Goal: Task Accomplishment & Management: Complete application form

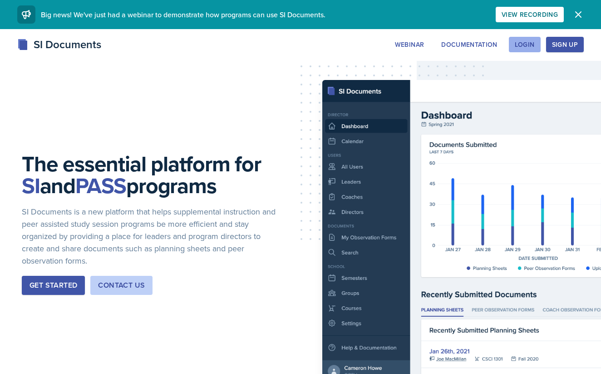
click at [536, 39] on button "Login" at bounding box center [525, 44] width 32 height 15
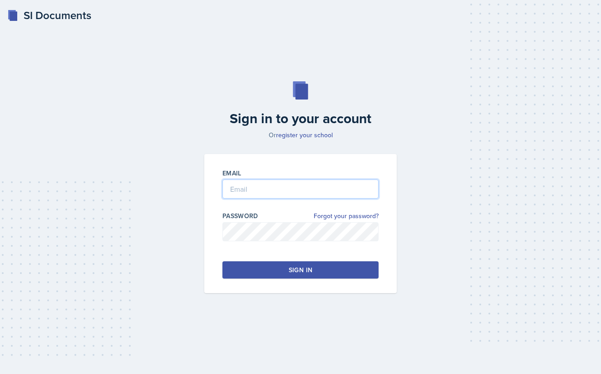
type input "g"
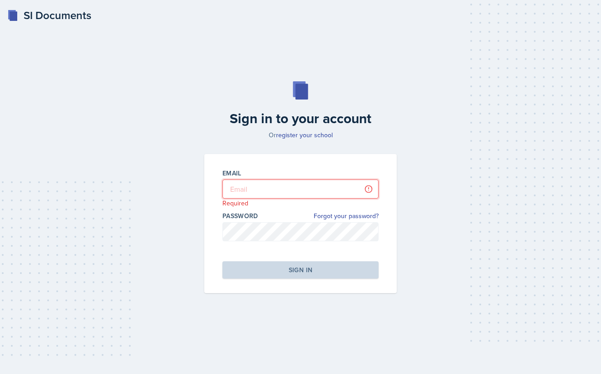
click at [278, 195] on input "email" at bounding box center [300, 188] width 156 height 19
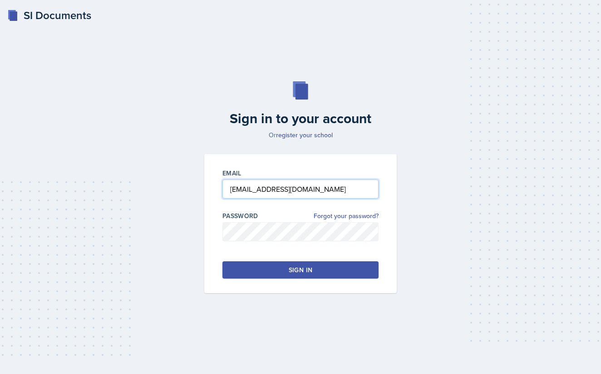
type input "[EMAIL_ADDRESS][DOMAIN_NAME]"
click at [246, 241] on div at bounding box center [300, 245] width 156 height 9
click at [311, 276] on button "Sign in" at bounding box center [300, 269] width 156 height 17
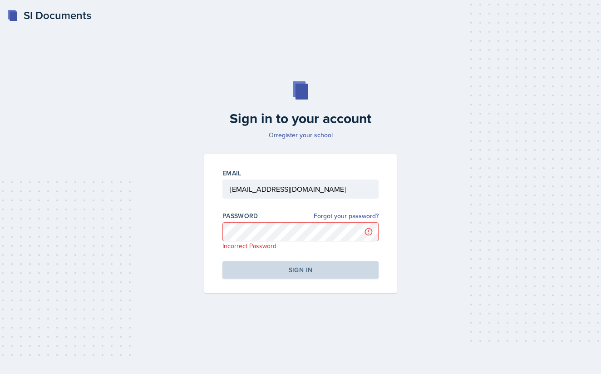
click at [127, 224] on div "Sign in to your account Or register your school Email [EMAIL_ADDRESS][DOMAIN_NA…" at bounding box center [301, 187] width 572 height 270
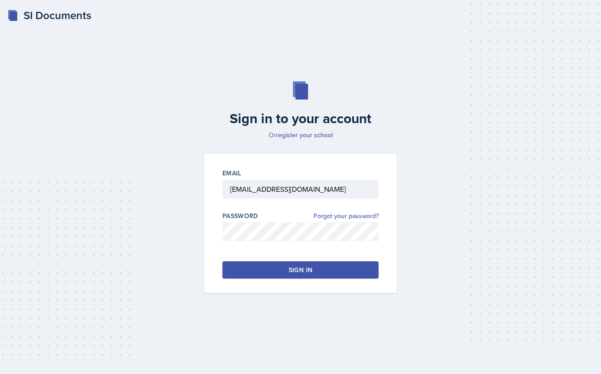
click at [276, 271] on button "Sign in" at bounding box center [300, 269] width 156 height 17
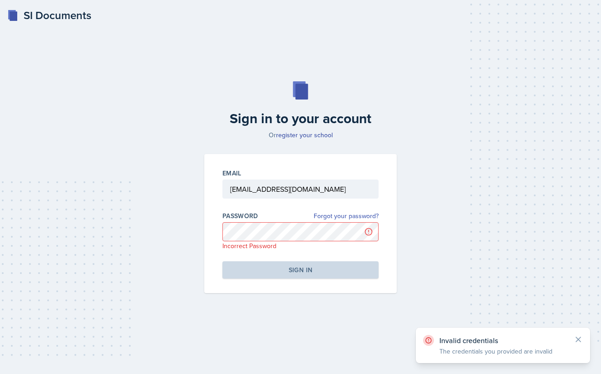
click at [354, 214] on link "Forgot your password?" at bounding box center [346, 216] width 65 height 10
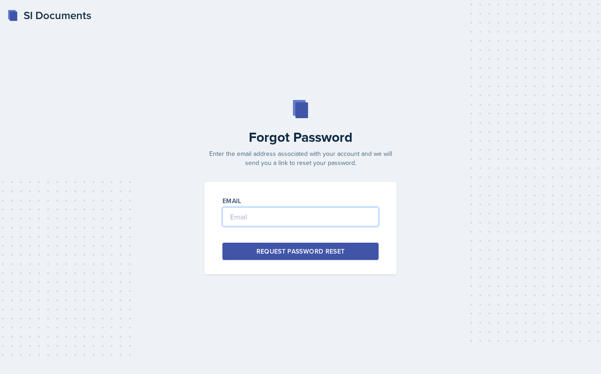
click at [324, 223] on input "email" at bounding box center [300, 216] width 156 height 19
type input "gianna_zoeller"
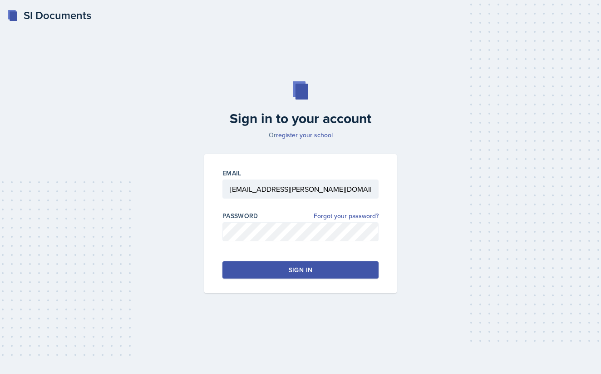
click at [263, 268] on button "Sign in" at bounding box center [300, 269] width 156 height 17
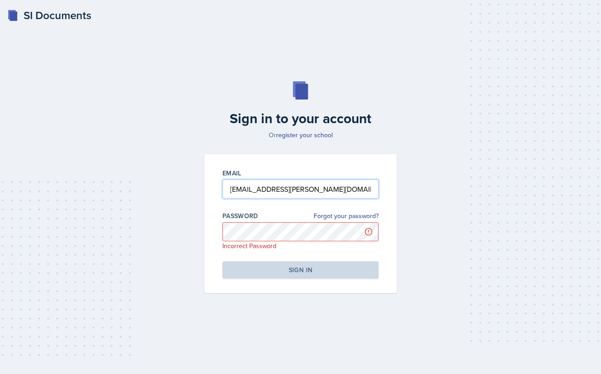
click at [254, 191] on input "[EMAIL_ADDRESS][PERSON_NAME][DOMAIN_NAME]" at bounding box center [300, 188] width 156 height 19
type input "gianna_zoeller@bobcats.gcsu.edu"
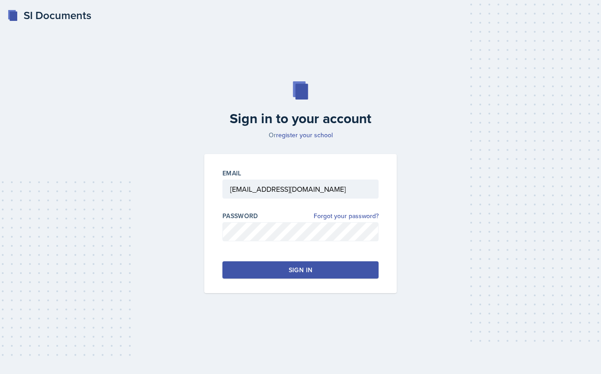
click at [292, 264] on button "Sign in" at bounding box center [300, 269] width 156 height 17
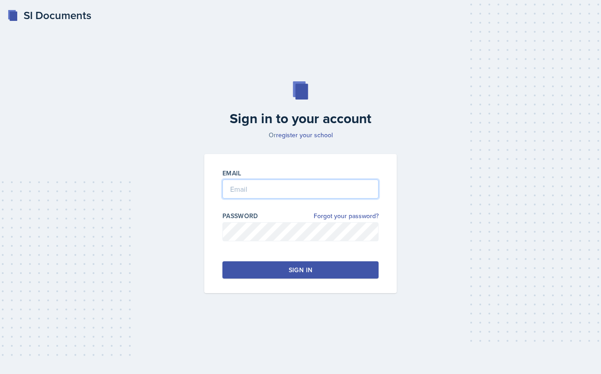
paste input "[EMAIL_ADDRESS][PERSON_NAME][DOMAIN_NAME]"
type input "[EMAIL_ADDRESS][PERSON_NAME][DOMAIN_NAME]"
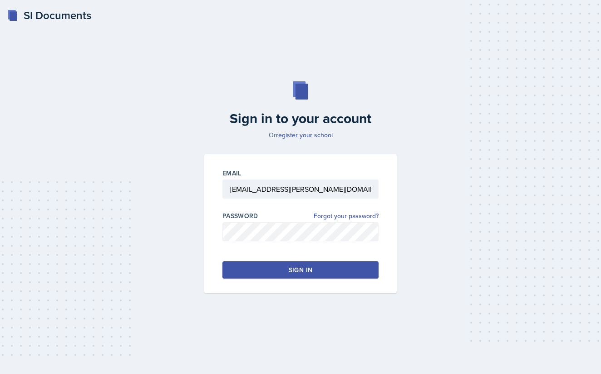
click at [311, 274] on button "Sign in" at bounding box center [300, 269] width 156 height 17
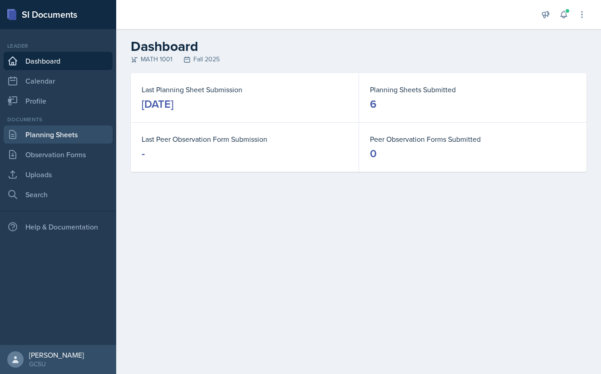
click at [66, 139] on link "Planning Sheets" at bounding box center [58, 134] width 109 height 18
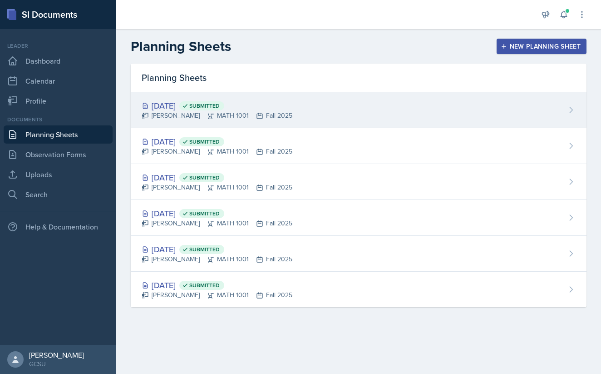
click at [241, 113] on div "[PERSON_NAME] MATH 1001 Fall 2025" at bounding box center [217, 116] width 151 height 10
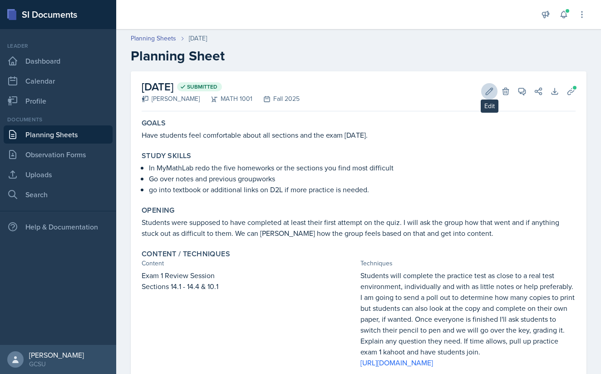
click at [487, 89] on icon at bounding box center [489, 91] width 9 height 9
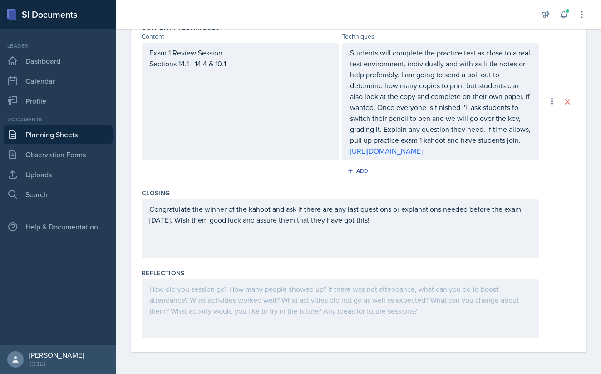
scroll to position [312, 0]
click at [268, 320] on div at bounding box center [341, 308] width 398 height 58
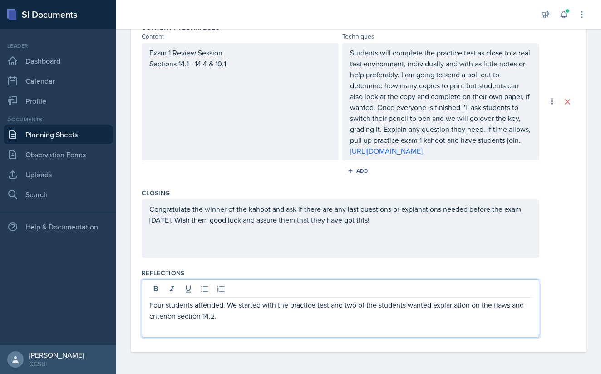
scroll to position [0, 0]
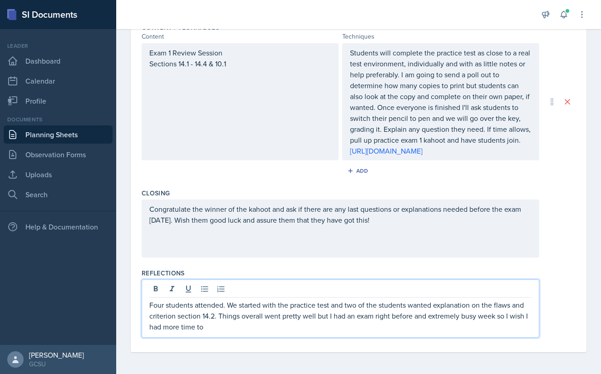
click at [413, 317] on p "Four students attended. We started with the practice test and two of the studen…" at bounding box center [340, 315] width 382 height 33
click at [467, 317] on p "Four students attended. We started with the practice test and two of the studen…" at bounding box center [340, 315] width 382 height 33
click at [298, 334] on div "Four students attended. We started with the practice test and two of the studen…" at bounding box center [341, 308] width 398 height 58
click at [292, 328] on p "Four students attended. We started with the practice test and two of the studen…" at bounding box center [340, 315] width 382 height 33
click at [216, 326] on p "Four students attended. We started with the practice test and two of the studen…" at bounding box center [340, 315] width 382 height 33
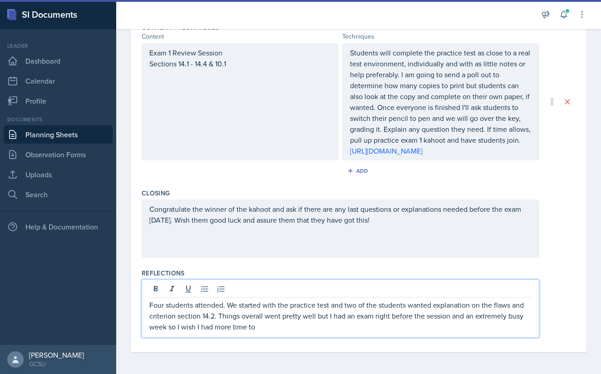
click at [266, 326] on p "Four students attended. We started with the practice test and two of the studen…" at bounding box center [340, 315] width 382 height 33
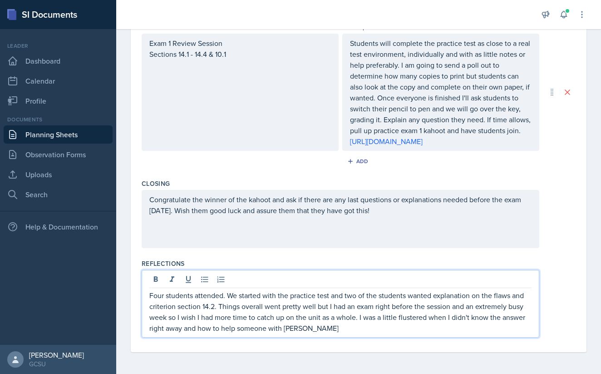
scroll to position [322, 0]
click at [275, 329] on p "Four students attended. We started with the practice test and two of the studen…" at bounding box center [340, 312] width 382 height 44
click at [325, 326] on p "Four students attended. We started with the practice test and two of the studen…" at bounding box center [340, 312] width 382 height 44
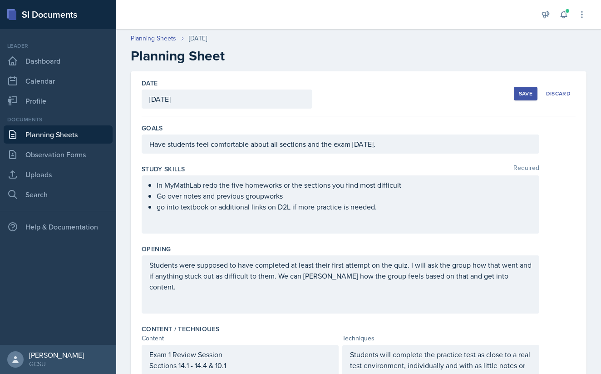
scroll to position [0, 0]
click at [524, 97] on div "Save" at bounding box center [526, 93] width 14 height 7
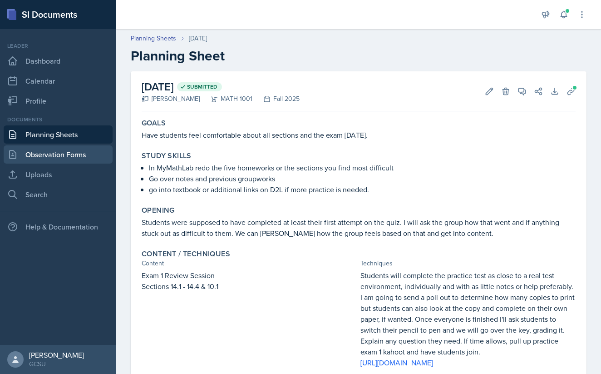
click at [76, 159] on link "Observation Forms" at bounding box center [58, 154] width 109 height 18
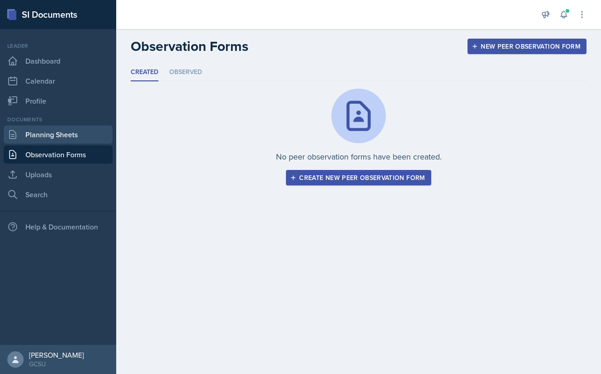
click at [69, 143] on link "Planning Sheets" at bounding box center [58, 134] width 109 height 18
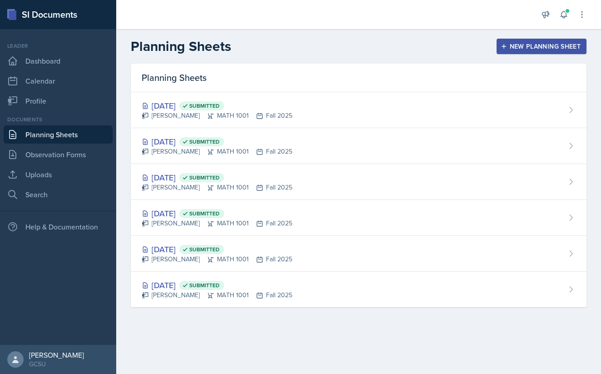
click at [539, 46] on div "New Planning Sheet" at bounding box center [541, 46] width 78 height 7
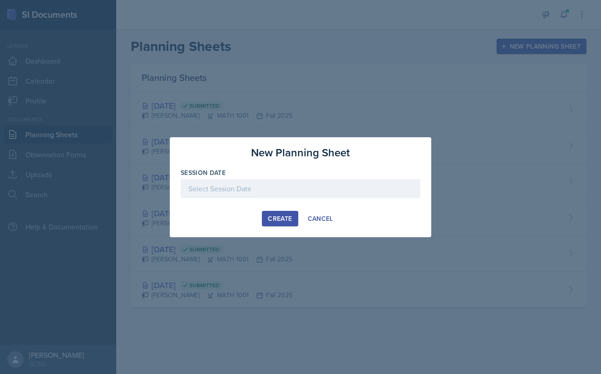
click at [271, 189] on div at bounding box center [301, 188] width 240 height 19
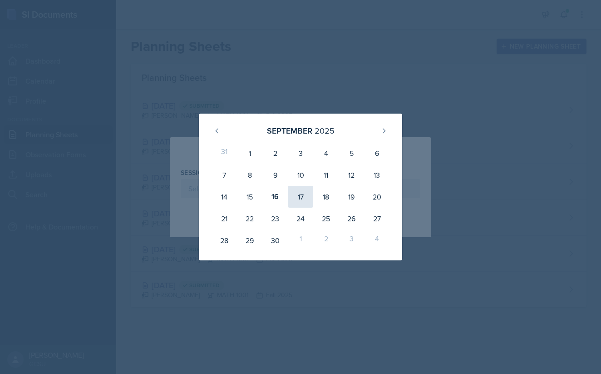
click at [299, 193] on div "17" at bounding box center [300, 197] width 25 height 22
type input "[DATE]"
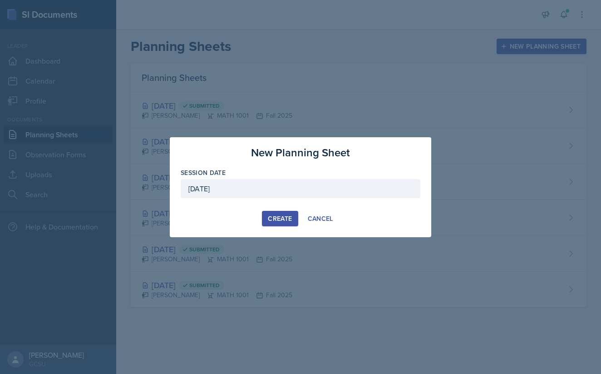
click at [285, 215] on div "Create" at bounding box center [280, 218] width 24 height 7
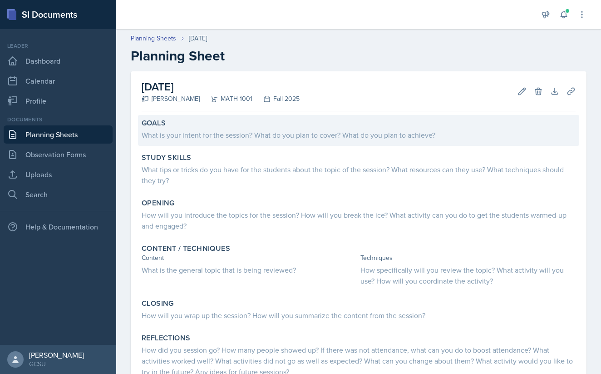
click at [265, 135] on div "What is your intent for the session? What do you plan to cover? What do you pla…" at bounding box center [359, 134] width 434 height 11
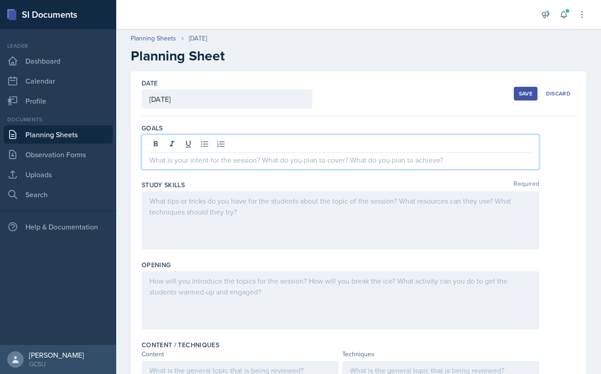
click at [264, 142] on div at bounding box center [341, 151] width 398 height 35
drag, startPoint x: 309, startPoint y: 162, endPoint x: 381, endPoint y: 166, distance: 72.3
click at [382, 167] on div "Very brief intro of 10.2 for any students wanting to get a head start" at bounding box center [341, 151] width 398 height 35
click at [304, 199] on div at bounding box center [341, 220] width 398 height 58
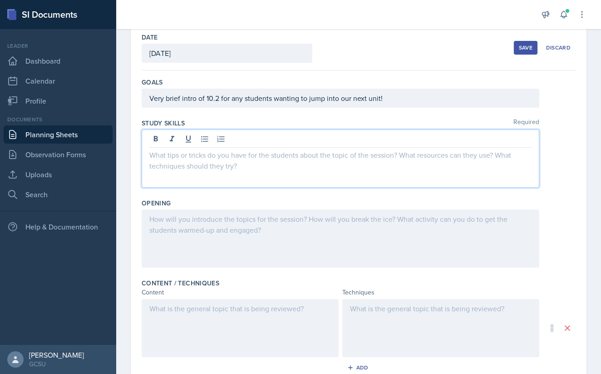
scroll to position [54, 0]
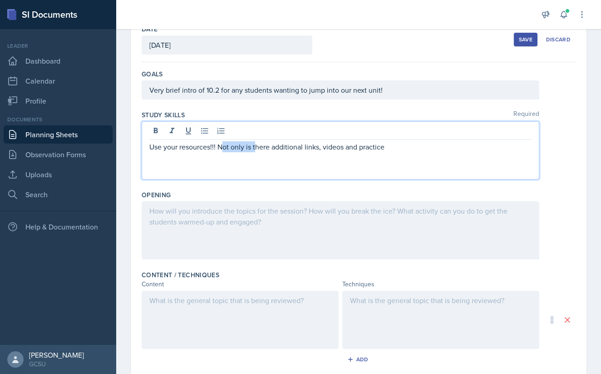
drag, startPoint x: 256, startPoint y: 149, endPoint x: 221, endPoint y: 148, distance: 34.1
click at [221, 148] on p "Use your resources!!! Not only is there additional links, videos and practice" at bounding box center [340, 146] width 382 height 11
click at [239, 149] on p "Use your resources!!! There additional links, videos and practice" at bounding box center [340, 146] width 382 height 11
click at [302, 148] on p "Use your resources!!! There are additional links, videos and practice" at bounding box center [340, 146] width 382 height 11
click at [338, 148] on p "Use your resources!!! There are additional links and videos and practice" at bounding box center [340, 146] width 382 height 11
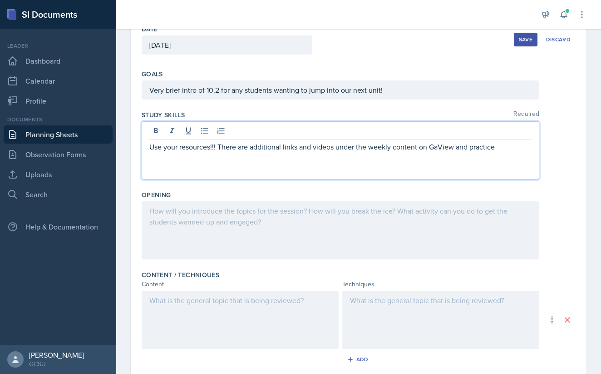
click at [473, 149] on p "Use your resources!!! There are additional links and videos under the weekly co…" at bounding box center [340, 146] width 382 height 11
click at [483, 147] on p "Use your resources!!! There are additional links and videos under the weekly co…" at bounding box center [340, 146] width 382 height 11
click at [506, 149] on p "Use your resources!!! There are additional links and videos under the weekly co…" at bounding box center [340, 146] width 382 height 11
click at [219, 150] on p "Use your resources!!! There are additional links and videos under the weekly co…" at bounding box center [340, 152] width 382 height 22
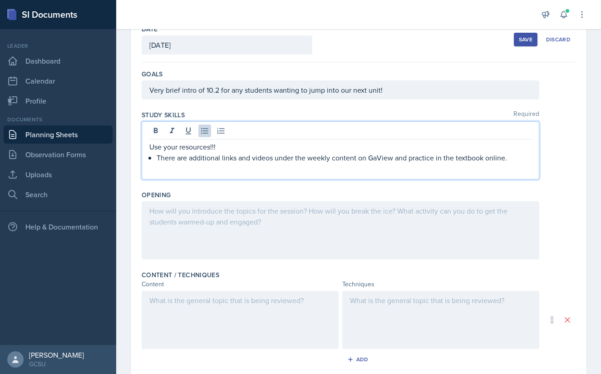
click at [513, 161] on p "There are additional links and videos under the weekly content on GaView and pr…" at bounding box center [344, 157] width 375 height 11
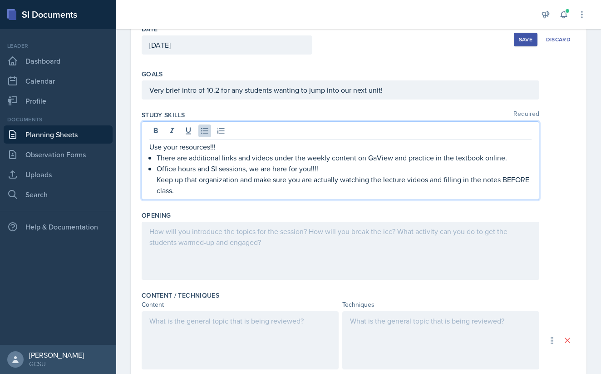
click at [157, 181] on p "Keep up that organization and make sure you are actually watching the lecture v…" at bounding box center [344, 185] width 375 height 22
click at [443, 181] on p "Keep up that organization and make sure you are actually watching the lecture v…" at bounding box center [344, 185] width 375 height 22
drag, startPoint x: 199, startPoint y: 180, endPoint x: 159, endPoint y: 180, distance: 39.5
click at [159, 180] on p "Keep up that organization and make sure you are actually watching the lecture v…" at bounding box center [344, 185] width 375 height 22
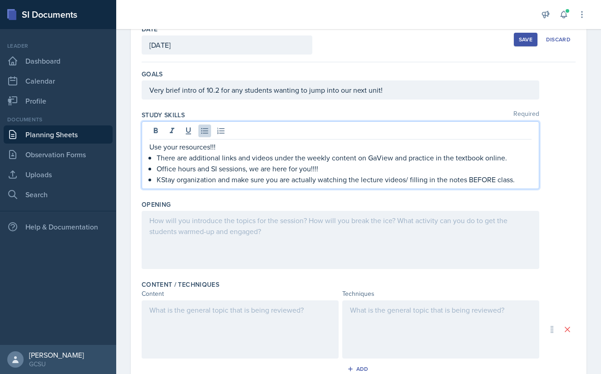
click at [162, 179] on p "KStay organization and make sure you are actually watching the lecture videos/ …" at bounding box center [344, 179] width 375 height 11
click at [208, 180] on p "Stay organization and make sure you are actually watching the lecture videos/ f…" at bounding box center [344, 179] width 375 height 11
click at [301, 200] on div "Opening" at bounding box center [359, 204] width 434 height 9
click at [511, 164] on ul "There are additional links and videos under the weekly content on GaView and pr…" at bounding box center [344, 168] width 375 height 33
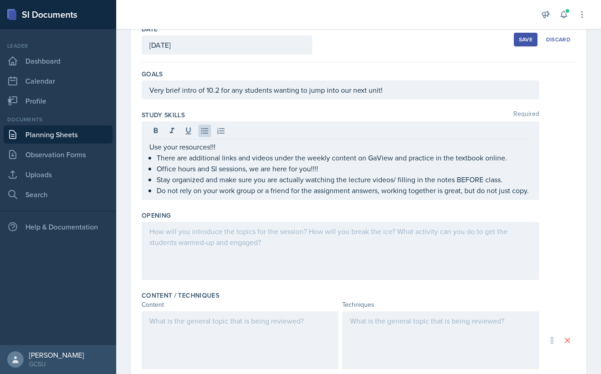
click at [557, 232] on div at bounding box center [359, 250] width 434 height 58
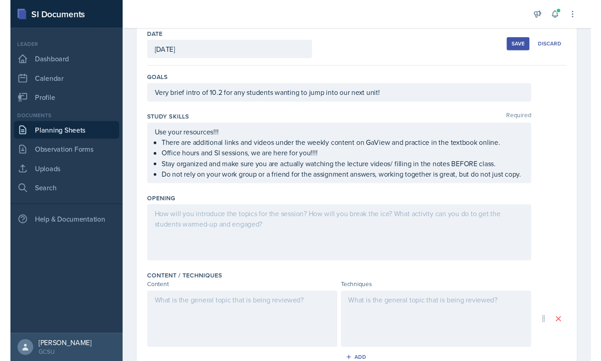
scroll to position [48, 0]
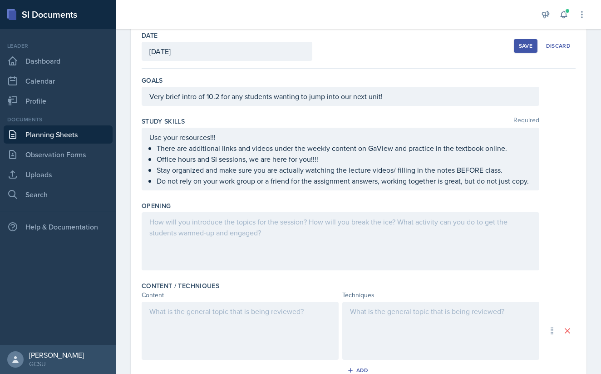
click at [244, 240] on div at bounding box center [341, 241] width 398 height 58
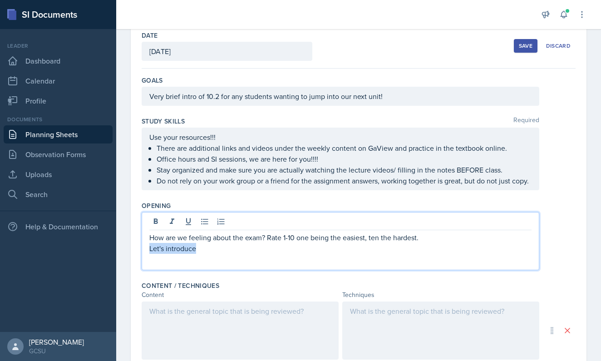
drag, startPoint x: 213, startPoint y: 251, endPoint x: 145, endPoint y: 250, distance: 68.5
click at [145, 250] on div "How are we feeling about the exam? Rate 1-10 one being the easiest, ten the har…" at bounding box center [341, 241] width 398 height 58
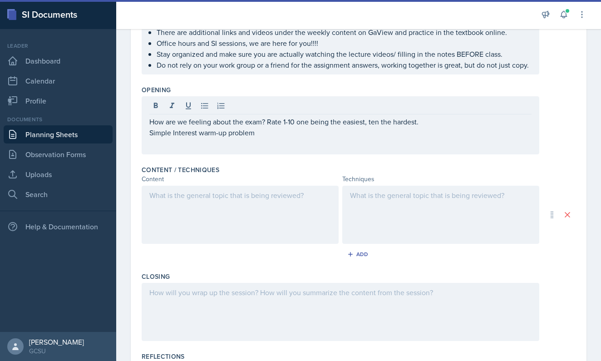
scroll to position [166, 0]
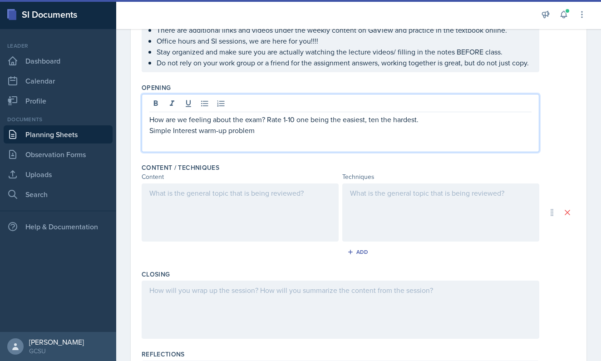
click at [200, 192] on div at bounding box center [240, 212] width 197 height 58
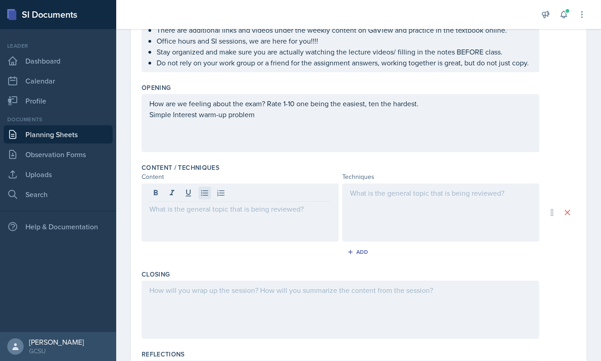
click at [200, 192] on button at bounding box center [204, 193] width 13 height 13
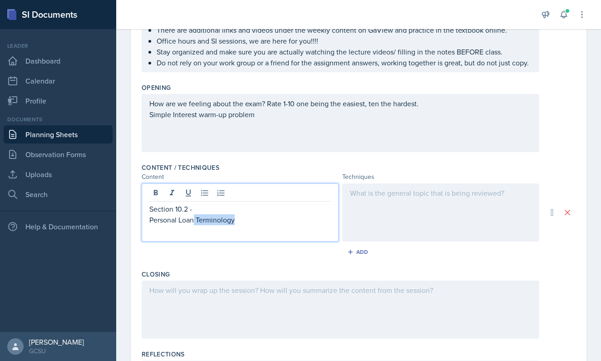
drag, startPoint x: 242, startPoint y: 222, endPoint x: 195, endPoint y: 223, distance: 47.2
click at [194, 223] on p "Personal Loan Terminology" at bounding box center [240, 219] width 182 height 11
click at [151, 218] on p "Personal Loans and Simple Interest" at bounding box center [240, 219] width 182 height 11
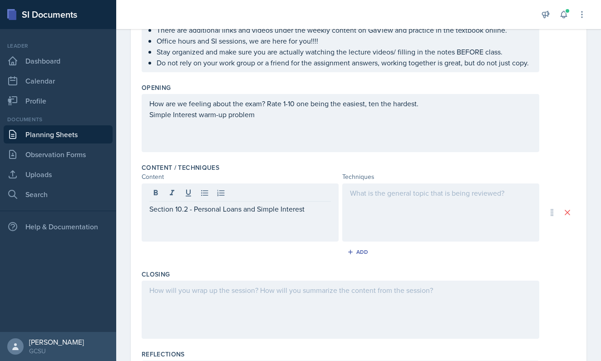
click at [422, 210] on div at bounding box center [440, 212] width 197 height 58
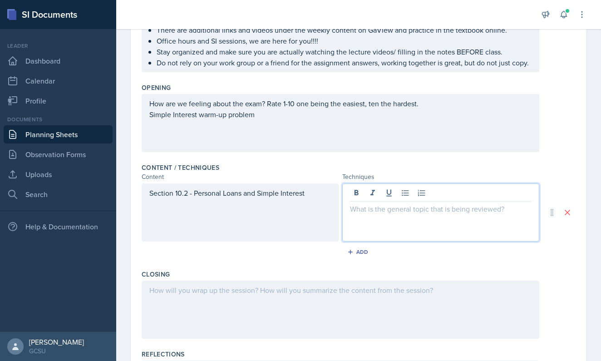
click at [416, 213] on p at bounding box center [441, 208] width 182 height 11
click at [426, 220] on p "Introduce personal loan terminology with definitions on the boards. Make sure e…" at bounding box center [441, 214] width 182 height 22
click at [500, 224] on p "Introduce personal loan terminology with definitions on the boards. Make sure s…" at bounding box center [441, 214] width 182 height 22
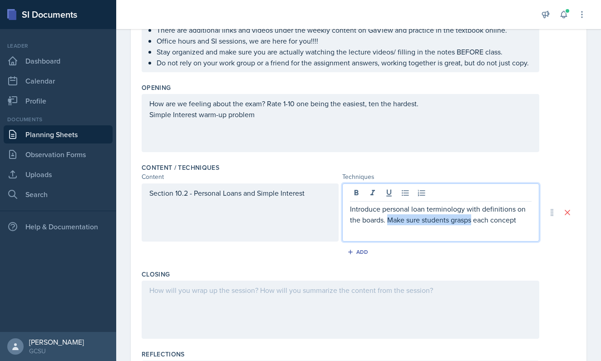
drag, startPoint x: 473, startPoint y: 222, endPoint x: 390, endPoint y: 221, distance: 83.1
click at [390, 221] on p "Introduce personal loan terminology with definitions on the boards. Make sure s…" at bounding box center [441, 214] width 182 height 22
click at [367, 232] on p "Introduce personal loan terminology with definitions on the boards. Ask student…" at bounding box center [441, 219] width 182 height 33
click at [428, 234] on p "Introduce personal loan terminology with definitions on the boards. Ask student…" at bounding box center [441, 219] width 182 height 33
click at [351, 210] on p "Introduce personal loan terminology with definitions on the boards. Ask student…" at bounding box center [441, 219] width 182 height 33
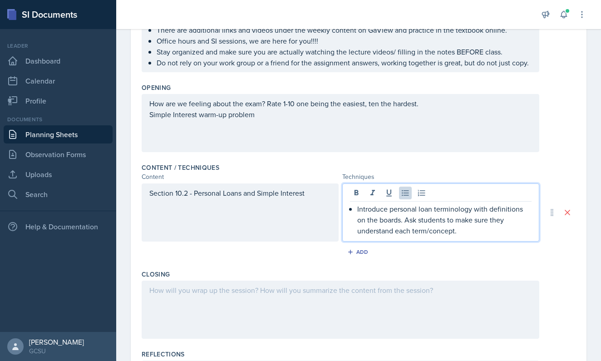
click at [469, 222] on p "Introduce personal loan terminology with definitions on the boards. Ask student…" at bounding box center [444, 219] width 174 height 33
click at [473, 233] on p "Introduce personal loan terminology with definitions on the boards. Ask student…" at bounding box center [444, 219] width 174 height 33
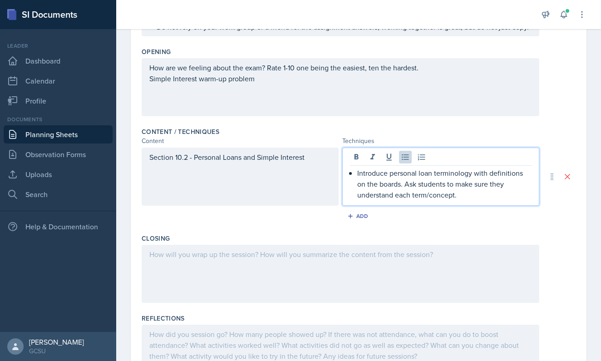
scroll to position [202, 0]
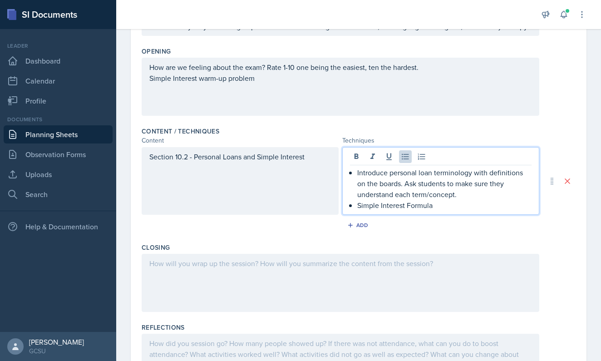
drag, startPoint x: 440, startPoint y: 207, endPoint x: 341, endPoint y: 203, distance: 99.0
click at [341, 203] on div "Section 10.2 - Personal Loans and Simple Interest Introduce personal loan termi…" at bounding box center [341, 181] width 398 height 68
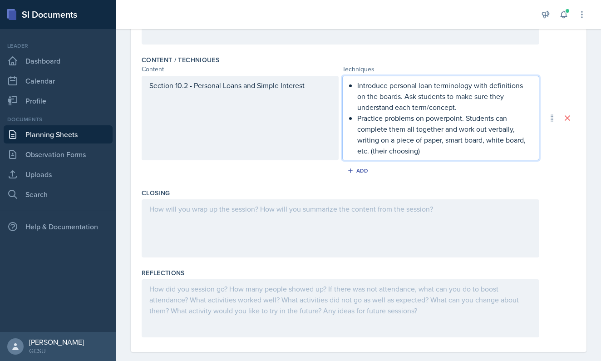
scroll to position [283, 0]
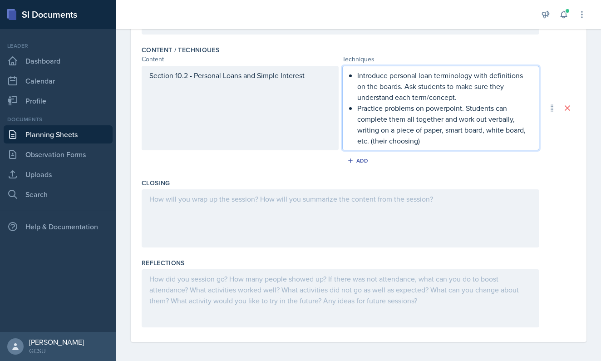
click at [291, 225] on div at bounding box center [341, 218] width 398 height 58
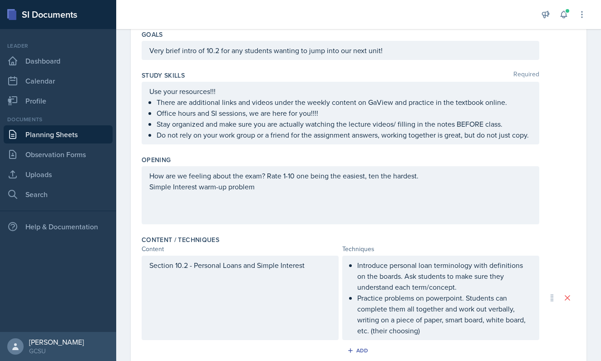
scroll to position [92, 0]
click at [149, 177] on div "How are we feeling about the exam? Rate 1-10 one being the easiest, ten the har…" at bounding box center [341, 196] width 398 height 58
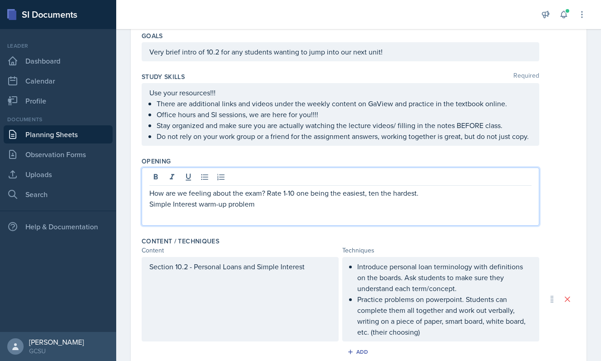
click at [153, 193] on p "How are we feeling about the exam? Rate 1-10 one being the easiest, ten the har…" at bounding box center [340, 192] width 382 height 11
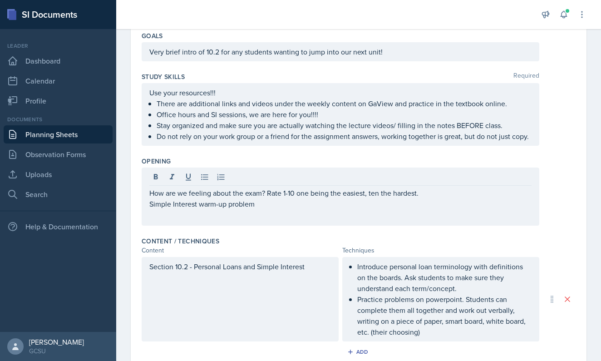
click at [148, 193] on div "How are we feeling about the exam? Rate 1-10 one being the easiest, ten the har…" at bounding box center [341, 196] width 398 height 58
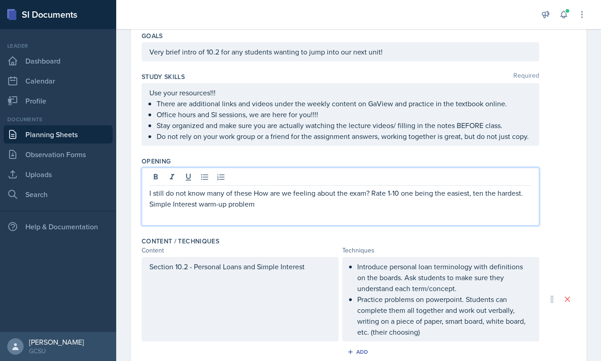
click at [148, 197] on div "I still do not know many of these How are we feeling about the exam? Rate 1-10 …" at bounding box center [341, 196] width 398 height 58
click at [149, 195] on div "I still do not know many of these How are we feeling about the exam? Rate 1-10 …" at bounding box center [341, 196] width 398 height 58
click at [150, 195] on p "I still do not know many of these How are we feeling about the exam? Rate 1-10 …" at bounding box center [340, 192] width 382 height 11
drag, startPoint x: 340, startPoint y: 195, endPoint x: 240, endPoint y: 196, distance: 100.8
click at [240, 196] on p "First exam done, success!!!!! I still do not know many of these How are we feel…" at bounding box center [340, 198] width 382 height 22
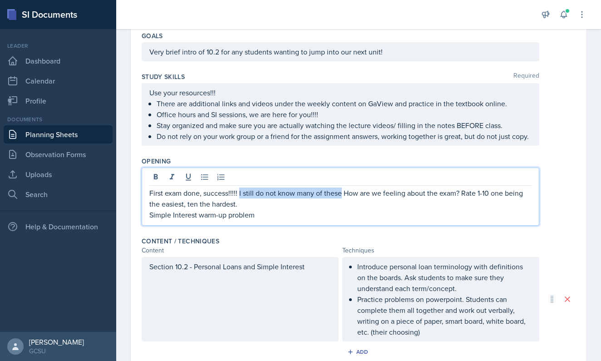
copy p "I still do not know many of these"
click at [342, 196] on p "First exam done, success!!!!! How are we feeling about the exam? Rate 1-10 one …" at bounding box center [340, 192] width 382 height 11
click at [349, 196] on p "First exam done, success!!!!! How are we feeling about it? Rate 1-10 one being …" at bounding box center [340, 192] width 382 height 11
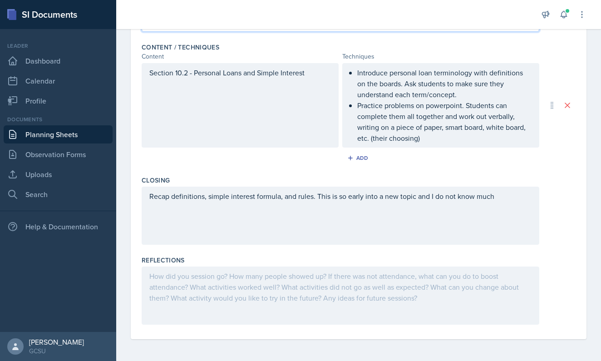
scroll to position [286, 0]
click at [292, 217] on div "Recap definitions, simple interest formula, and rules. This is so early into a …" at bounding box center [341, 216] width 398 height 58
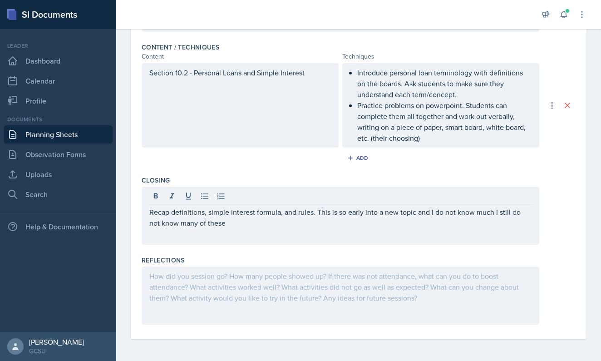
drag, startPoint x: 236, startPoint y: 231, endPoint x: 470, endPoint y: 219, distance: 233.6
click at [472, 219] on div "Recap definitions, simple interest formula, and rules. This is so early into a …" at bounding box center [341, 216] width 398 height 58
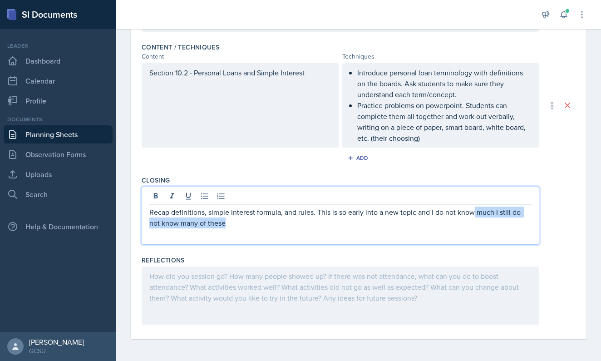
drag, startPoint x: 250, startPoint y: 226, endPoint x: 475, endPoint y: 216, distance: 225.3
click at [475, 216] on p "Recap definitions, simple interest formula, and rules. This is so early into a …" at bounding box center [340, 218] width 382 height 22
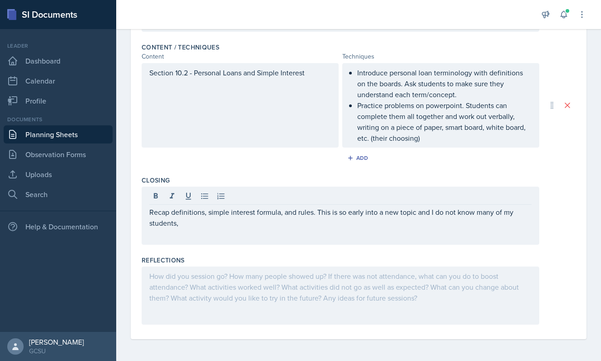
drag, startPoint x: 201, startPoint y: 230, endPoint x: 315, endPoint y: 202, distance: 116.8
click at [316, 202] on div "Recap definitions, simple interest formula, and rules. This is so early into a …" at bounding box center [341, 216] width 398 height 58
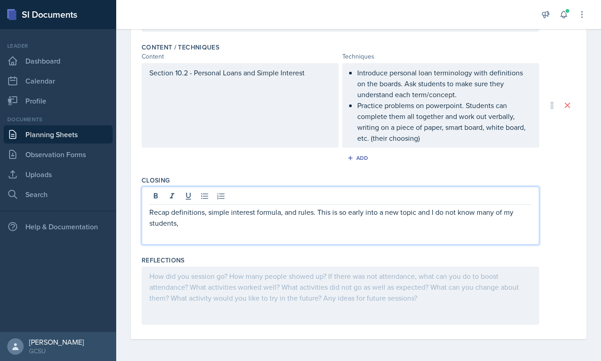
drag, startPoint x: 198, startPoint y: 224, endPoint x: 318, endPoint y: 214, distance: 120.7
click at [318, 215] on p "Recap definitions, simple interest formula, and rules. This is so early into a …" at bounding box center [340, 218] width 382 height 22
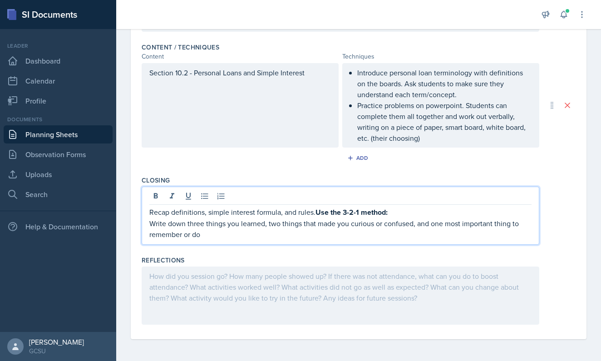
click at [346, 212] on strong "Use the 3-2-1 method:" at bounding box center [351, 212] width 72 height 10
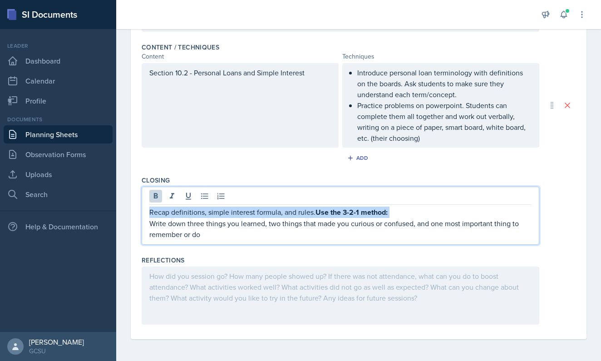
click at [346, 212] on strong "Use the 3-2-1 method:" at bounding box center [351, 212] width 72 height 10
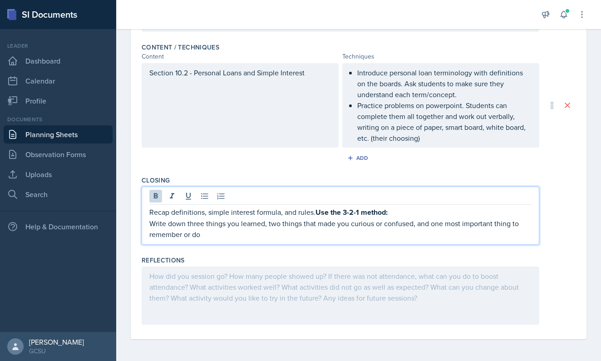
click at [346, 213] on strong "Use the 3-2-1 method:" at bounding box center [351, 212] width 72 height 10
drag, startPoint x: 316, startPoint y: 212, endPoint x: 395, endPoint y: 212, distance: 78.5
click at [395, 212] on p "Recap definitions, simple interest formula, and rules. Use the 3-2-1 method:" at bounding box center [340, 212] width 382 height 11
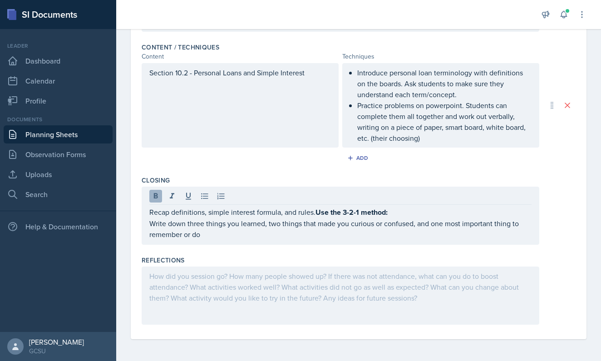
click at [162, 197] on button at bounding box center [155, 196] width 13 height 13
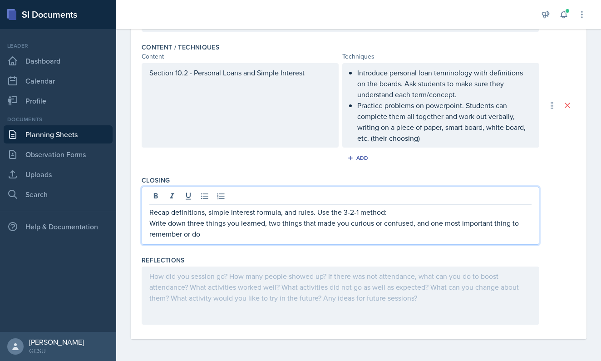
click at [329, 238] on p "Write down three things you learned, two things that made you curious or confus…" at bounding box center [340, 228] width 382 height 22
click at [315, 215] on p "Recap definitions, simple interest formula, and rules. Use the 3-2-1 method:" at bounding box center [340, 212] width 382 height 11
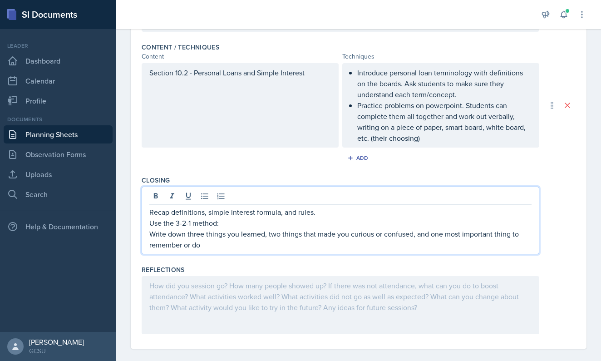
click at [155, 233] on p "Write down three things you learned, two things that made you curious or confus…" at bounding box center [340, 239] width 382 height 22
click at [242, 235] on p "Ask attendees to write down three things you learned, two things that made you …" at bounding box center [340, 239] width 382 height 22
click at [295, 246] on p "Ask attendees to write down or tell me three things you learned, two things tha…" at bounding box center [340, 239] width 382 height 22
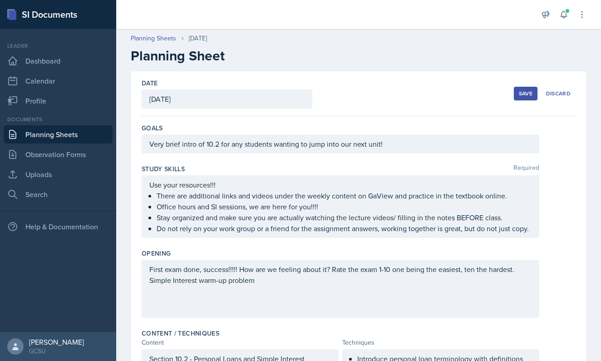
scroll to position [0, 0]
click at [526, 98] on button "Save" at bounding box center [526, 94] width 24 height 14
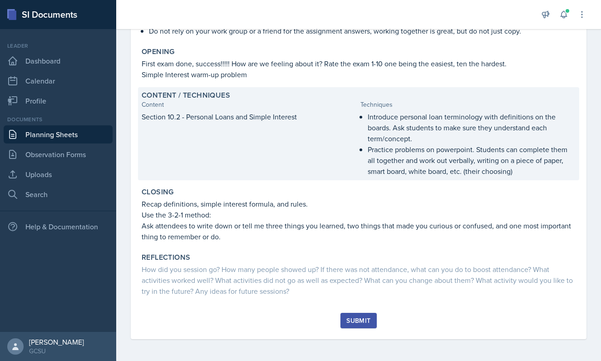
scroll to position [180, 0]
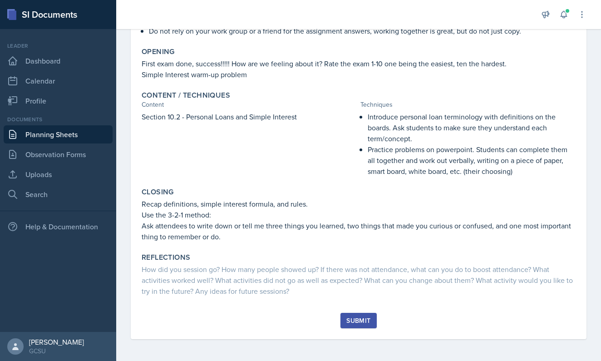
click at [360, 315] on button "Submit" at bounding box center [358, 320] width 36 height 15
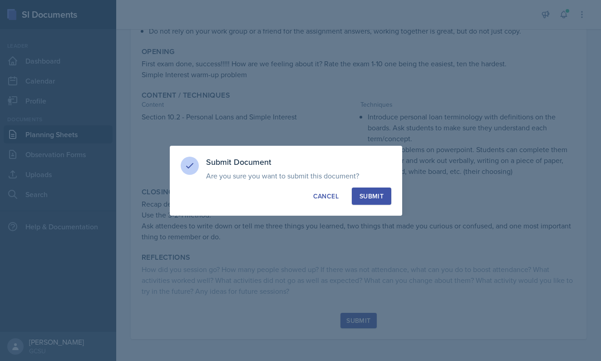
click at [373, 199] on div "Submit" at bounding box center [371, 196] width 24 height 9
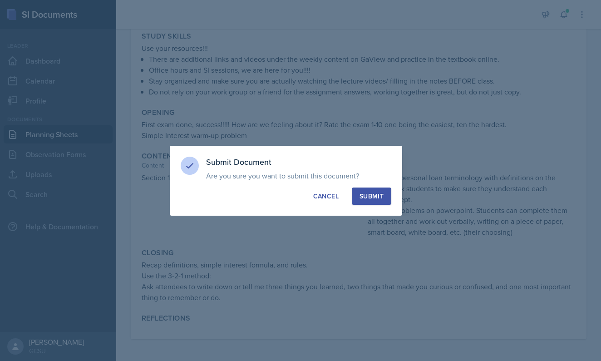
scroll to position [119, 0]
